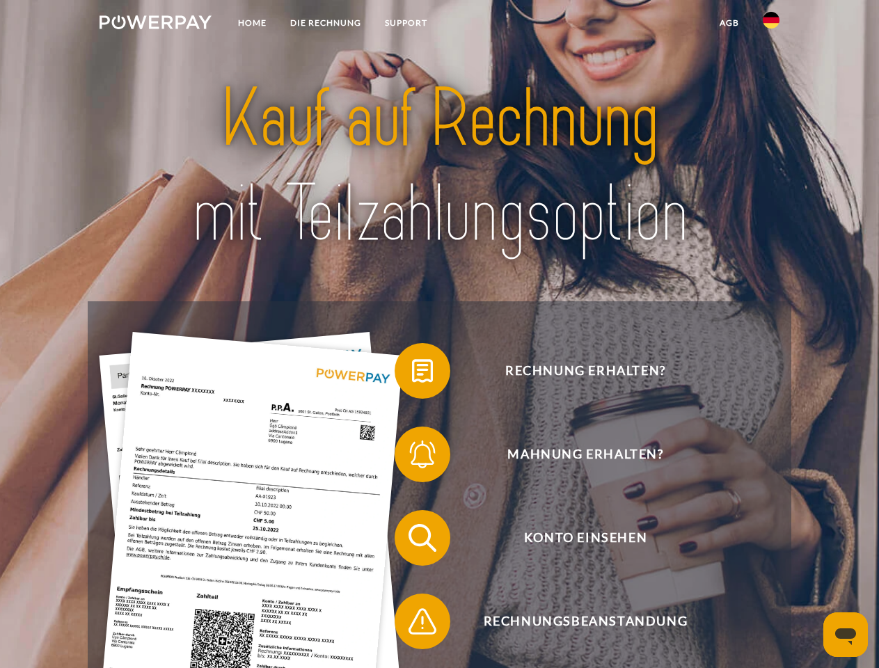
click at [155, 24] on img at bounding box center [156, 22] width 112 height 14
click at [771, 24] on img at bounding box center [771, 20] width 17 height 17
click at [729, 23] on link "agb" at bounding box center [729, 22] width 43 height 25
click at [412, 374] on span at bounding box center [402, 371] width 70 height 70
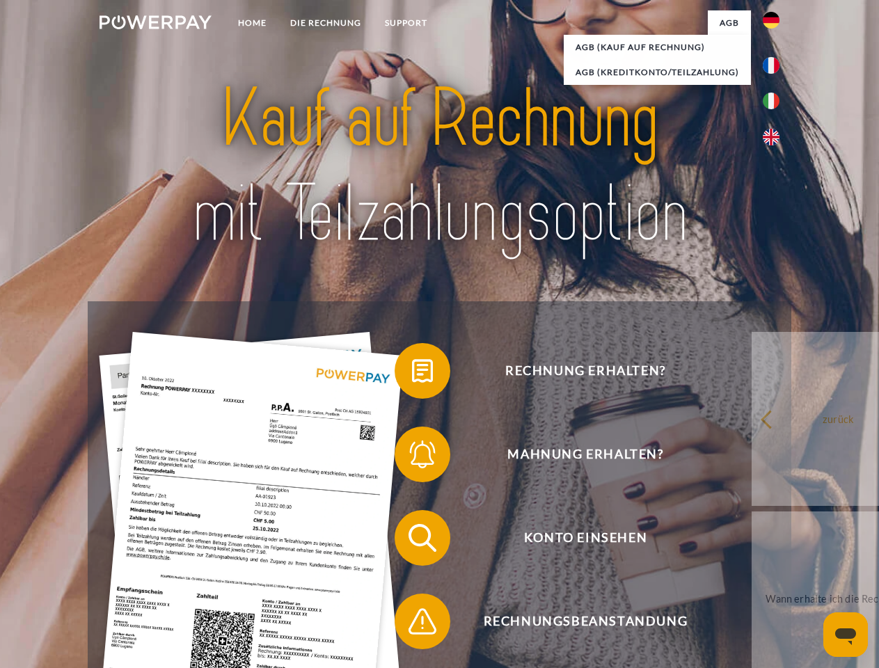
click at [752, 457] on link "zurück" at bounding box center [838, 419] width 173 height 174
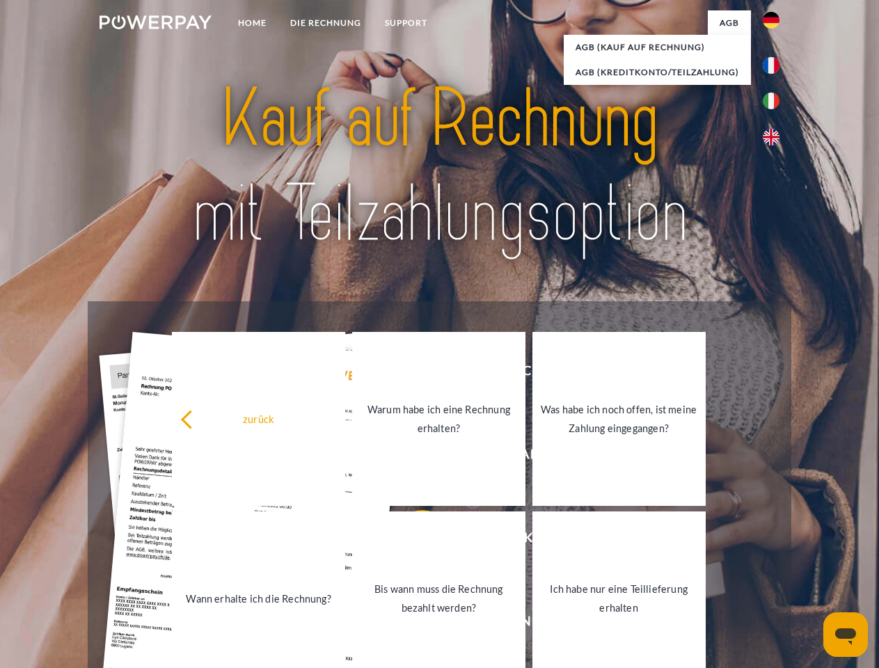
click at [345, 541] on link "Wann erhalte ich die Rechnung?" at bounding box center [258, 599] width 173 height 174
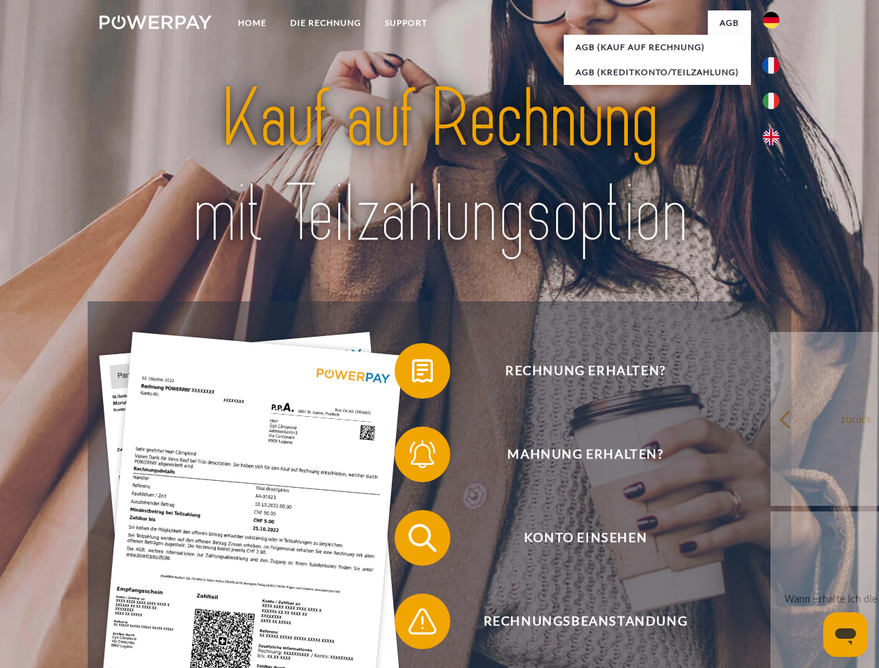
click at [412, 624] on span at bounding box center [402, 622] width 70 height 70
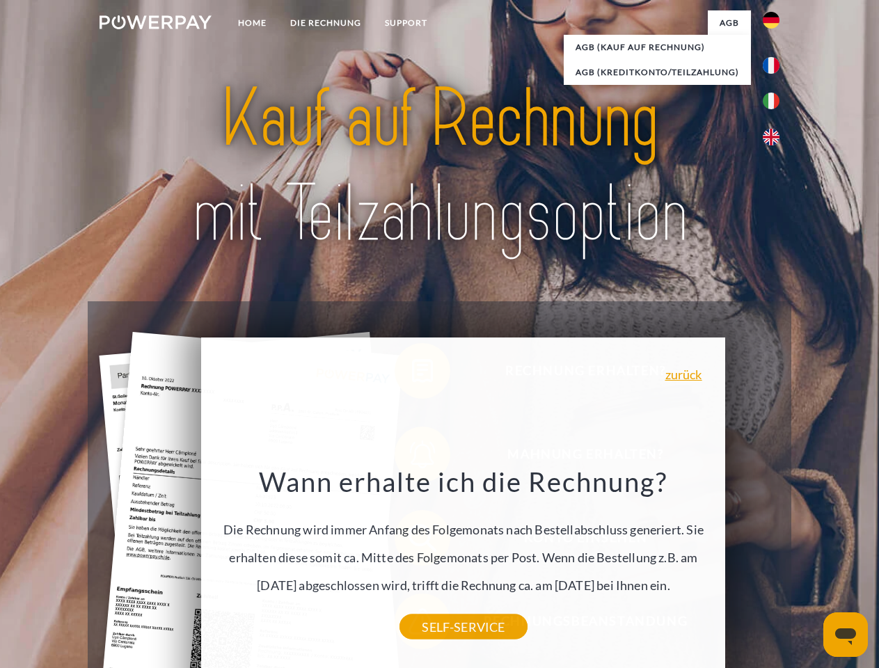
click at [846, 635] on icon "Messaging-Fenster öffnen" at bounding box center [845, 636] width 21 height 17
